Goal: Transaction & Acquisition: Book appointment/travel/reservation

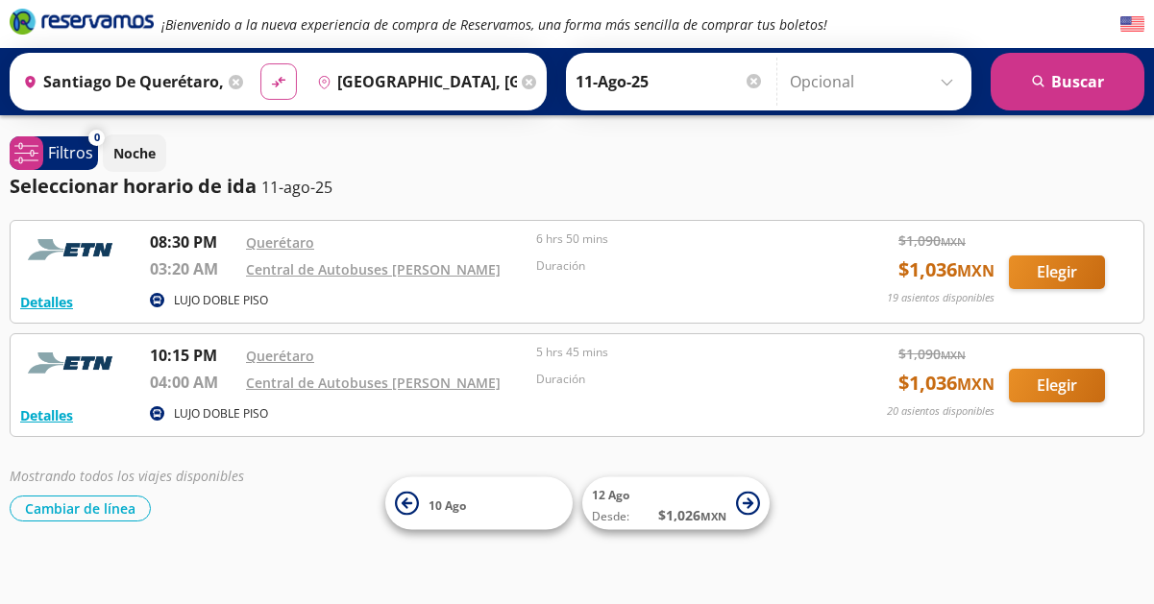
click at [283, 90] on icon "material-symbols:compare-arrows-rounded" at bounding box center [278, 82] width 17 height 18
type input "[GEOGRAPHIC_DATA], [GEOGRAPHIC_DATA]"
type input "Santiago de Querétaro, [GEOGRAPHIC_DATA]"
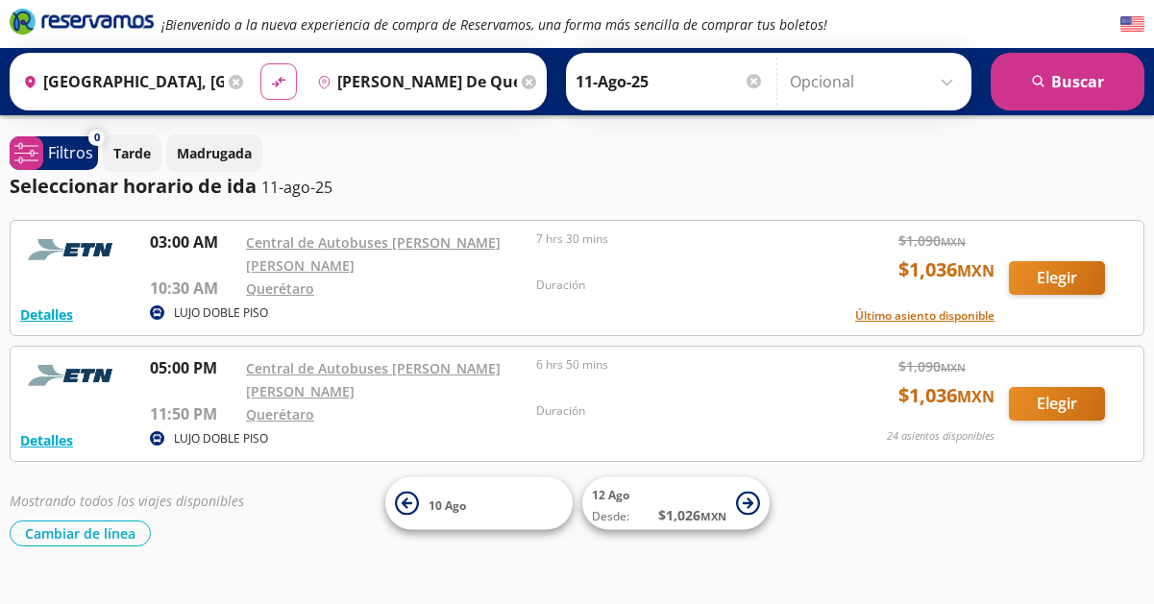
click at [277, 87] on icon "material-symbols:compare-arrows-rounded" at bounding box center [278, 82] width 17 height 18
type input "[PERSON_NAME] de Querétaro, [GEOGRAPHIC_DATA]"
type input "[GEOGRAPHIC_DATA], [GEOGRAPHIC_DATA]"
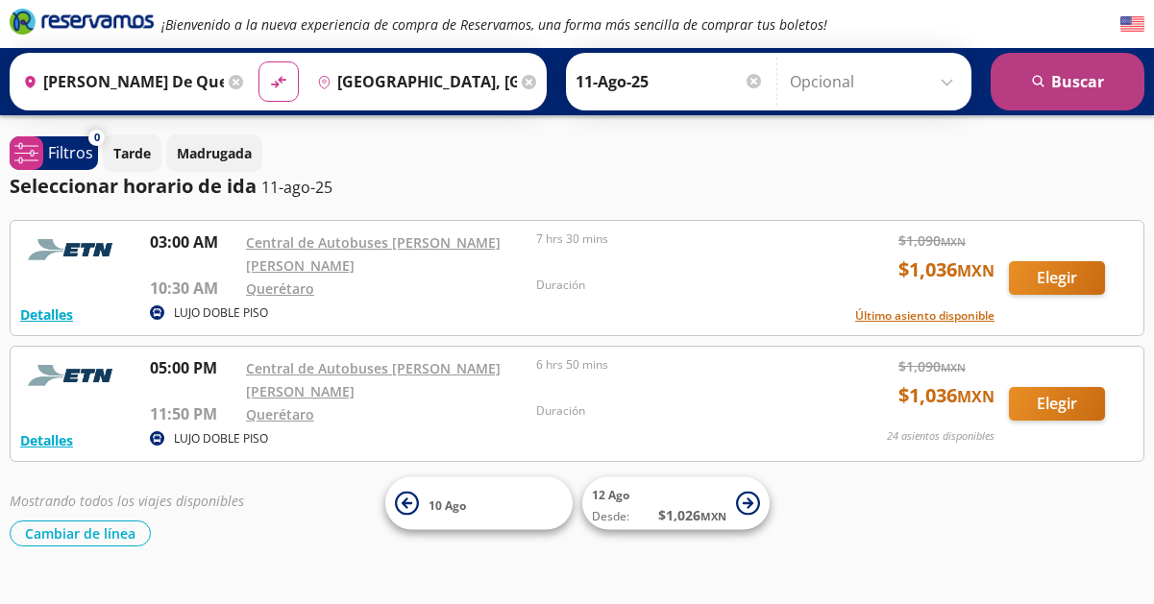
click at [1087, 79] on button "search [GEOGRAPHIC_DATA]" at bounding box center [1068, 82] width 154 height 58
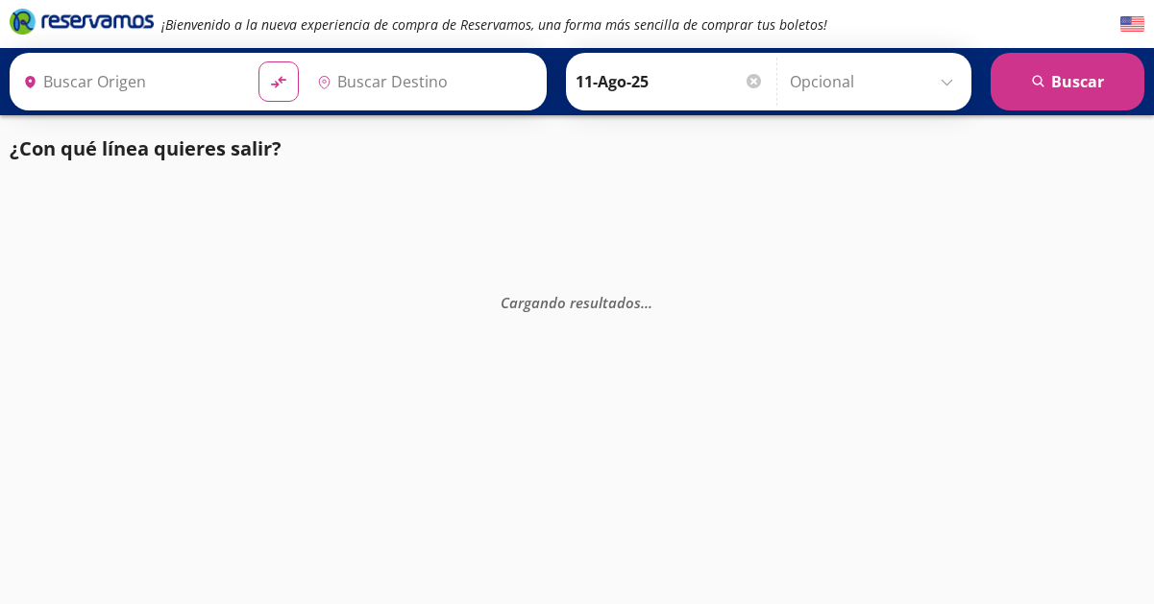
type input "[GEOGRAPHIC_DATA], [GEOGRAPHIC_DATA]"
type input "[PERSON_NAME] de Querétaro, [GEOGRAPHIC_DATA]"
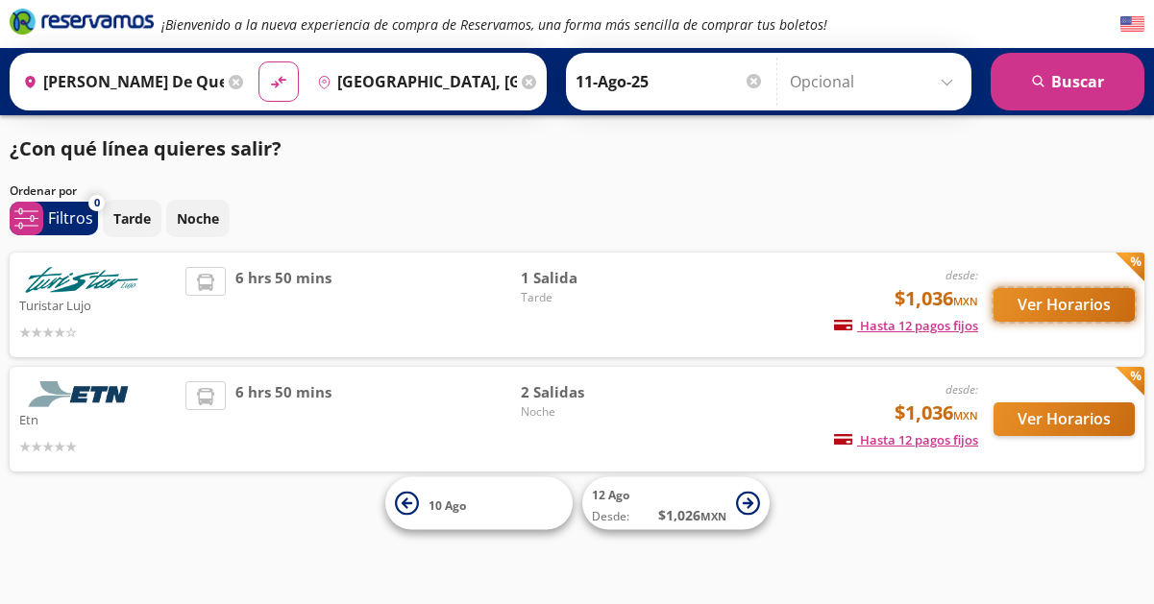
click at [1069, 301] on button "Ver Horarios" at bounding box center [1063, 305] width 141 height 34
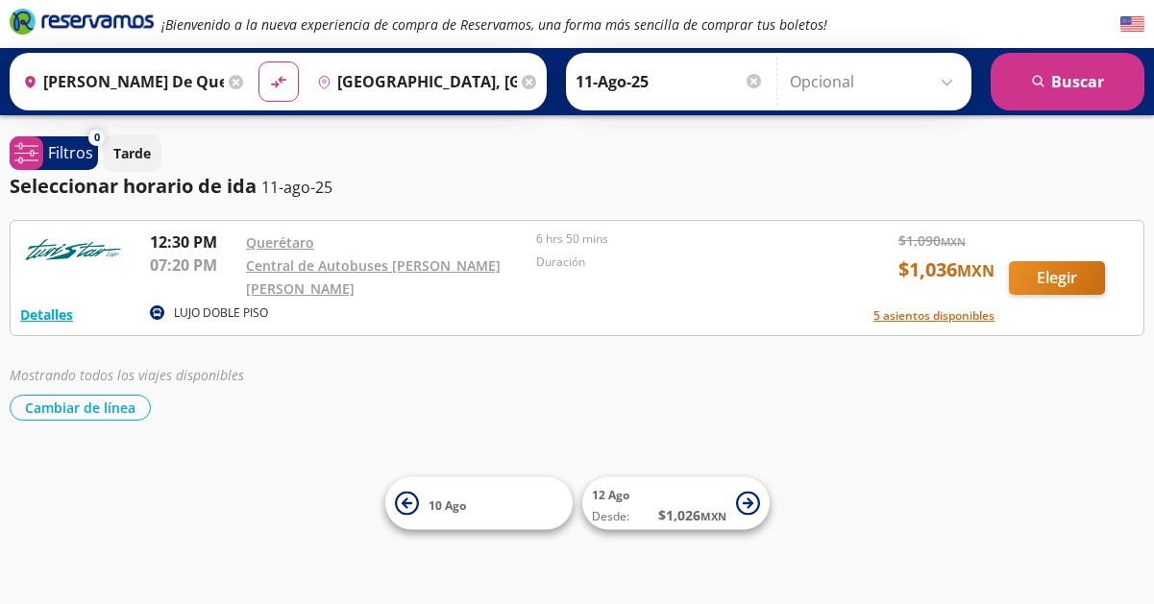
click at [246, 22] on em "¡Bienvenido a la nueva experiencia de compra de Reservamos, una forma más senci…" at bounding box center [494, 24] width 666 height 18
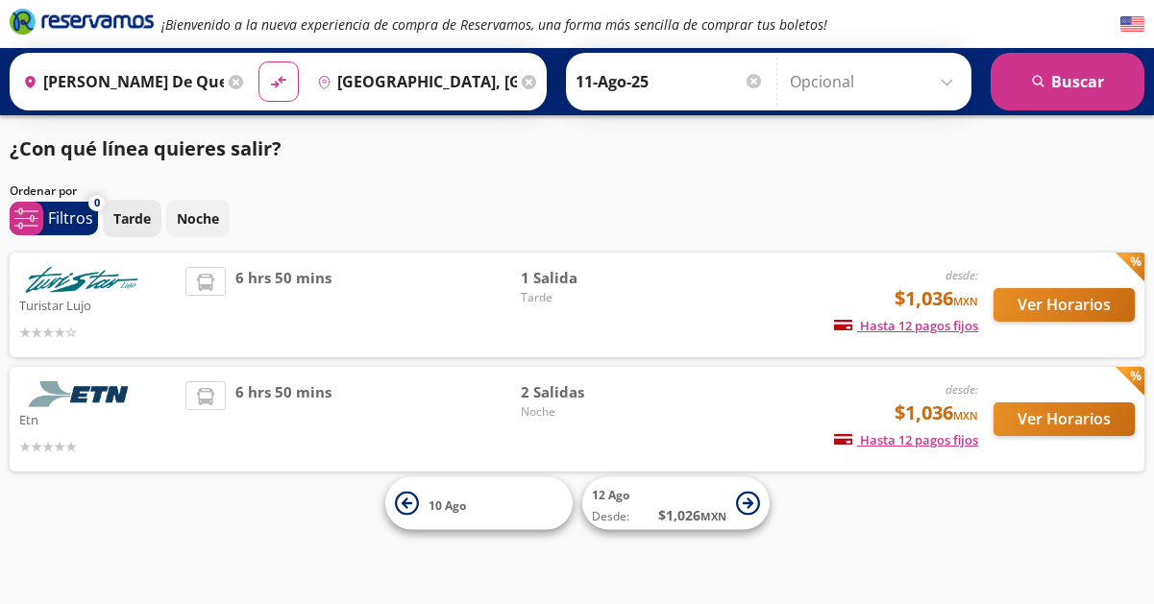
click at [129, 220] on p "Tarde" at bounding box center [131, 218] width 37 height 20
